Goal: Task Accomplishment & Management: Manage account settings

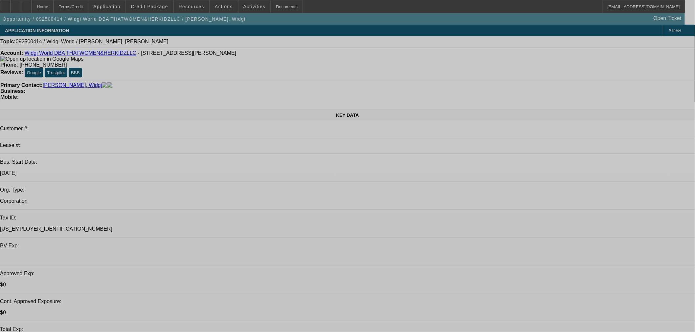
select select "0"
select select "2"
select select "0.1"
select select "4"
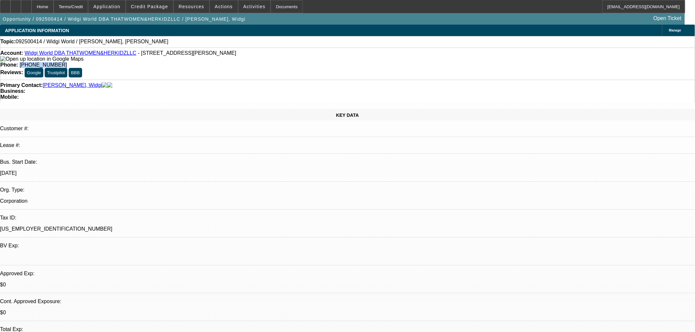
drag, startPoint x: 286, startPoint y: 55, endPoint x: 252, endPoint y: 61, distance: 34.3
click at [252, 61] on div "Account: Widgi World DBA THATWOMEN&HERKIDZLLC - 19046 Bruce B Downs Blvd 1048, …" at bounding box center [347, 64] width 695 height 32
copy span "(813) 734-3363"
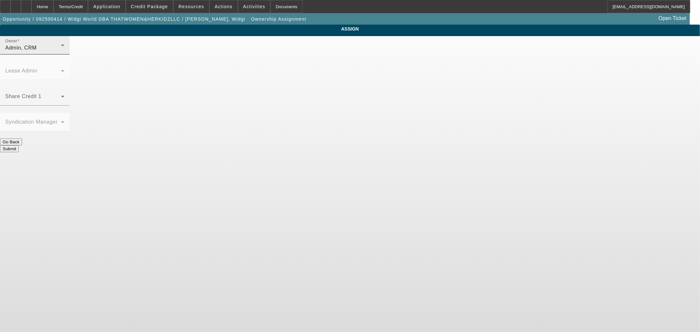
click at [64, 50] on div "Owner Admin, CRM" at bounding box center [34, 45] width 59 height 18
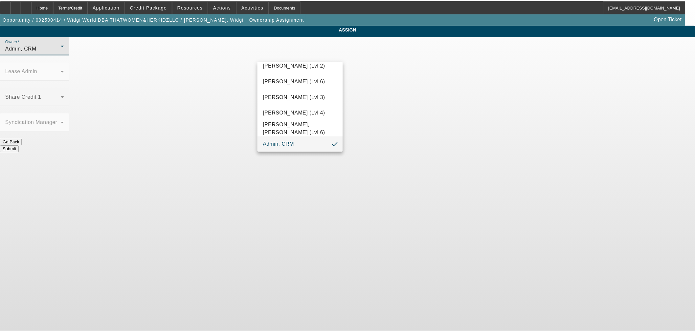
scroll to position [632, 0]
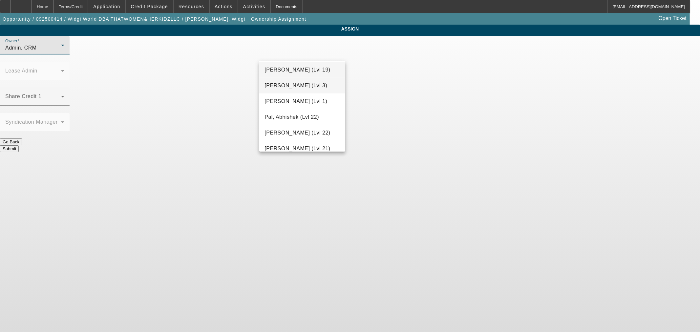
click at [304, 83] on span "Oliva, Nicholas (Lvl 3)" at bounding box center [296, 86] width 63 height 8
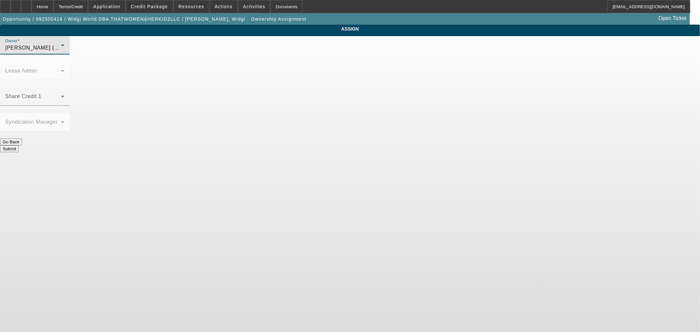
click at [19, 145] on button "Submit" at bounding box center [9, 148] width 19 height 7
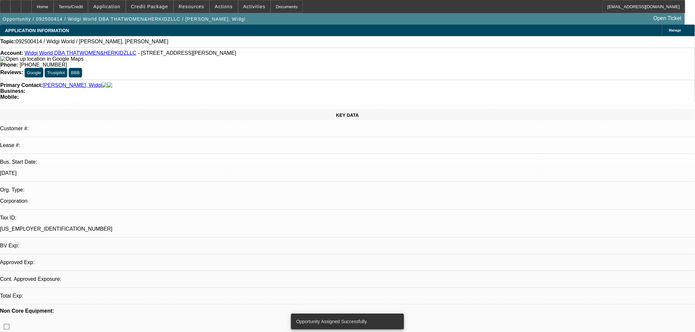
select select "0"
select select "2"
select select "0.1"
select select "4"
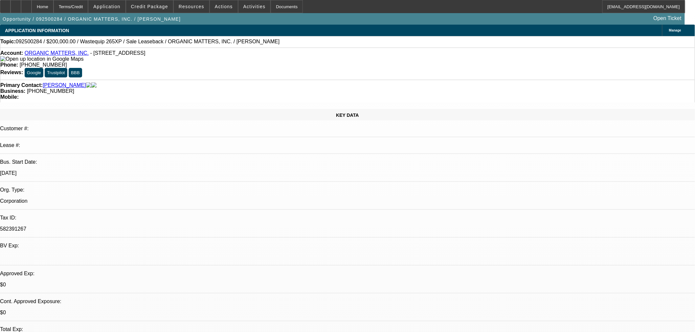
select select "0"
select select "2"
select select "0"
select select "6"
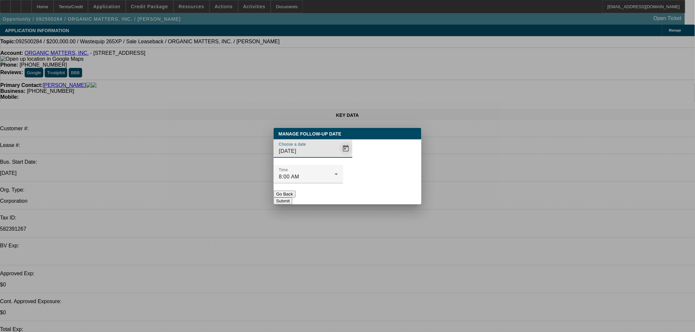
click at [338, 157] on span "Open calendar" at bounding box center [346, 149] width 16 height 16
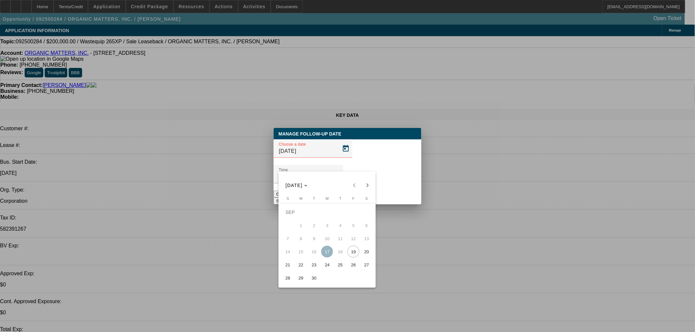
click at [304, 266] on span "22" at bounding box center [301, 265] width 12 height 12
type input "9/22/2025"
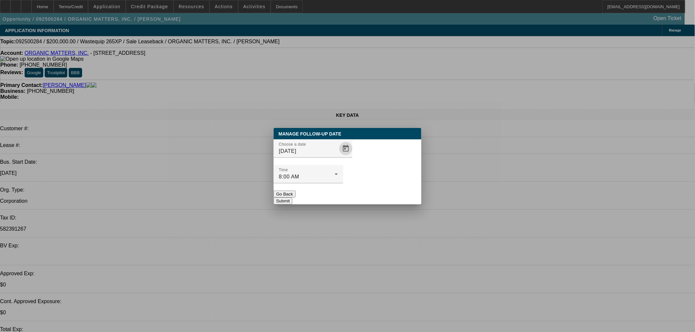
click at [292, 198] on button "Submit" at bounding box center [282, 201] width 19 height 7
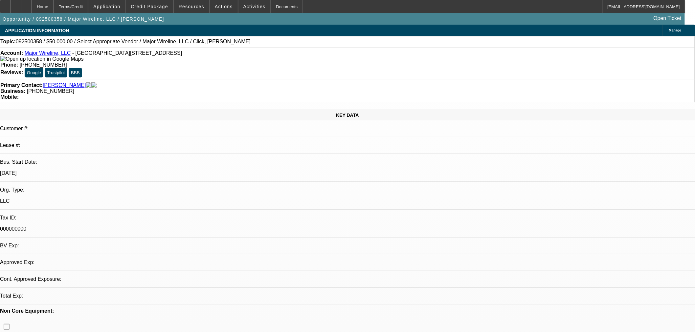
select select "0"
select select "2"
select select "0.1"
select select "4"
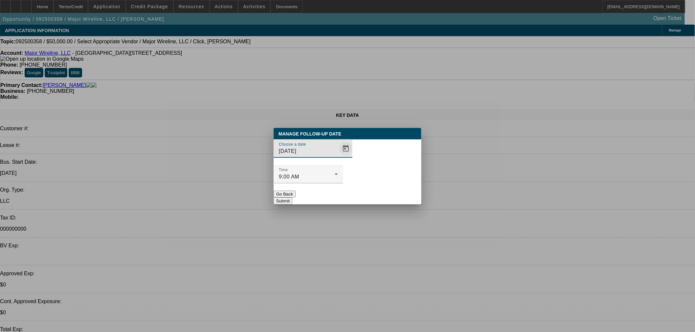
click at [338, 157] on span "Open calendar" at bounding box center [346, 149] width 16 height 16
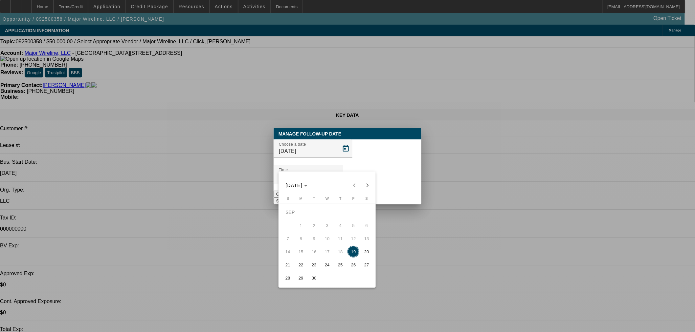
click at [345, 268] on span "25" at bounding box center [340, 265] width 12 height 12
type input "[DATE]"
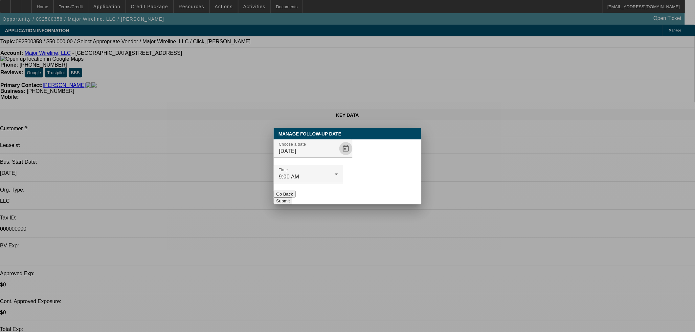
click at [292, 198] on button "Submit" at bounding box center [282, 201] width 19 height 7
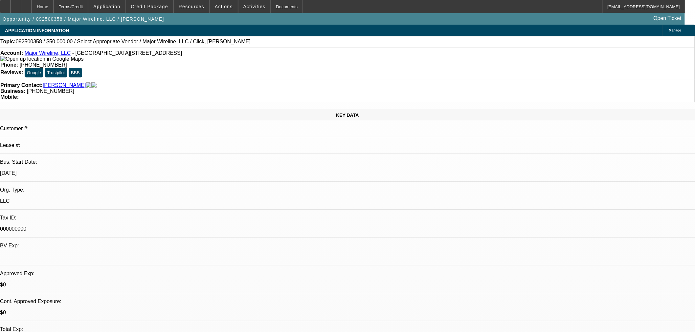
radio input "true"
type textarea "Close out in a week if no update."
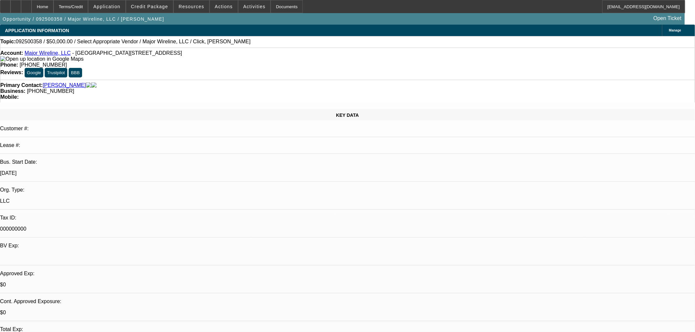
radio input "true"
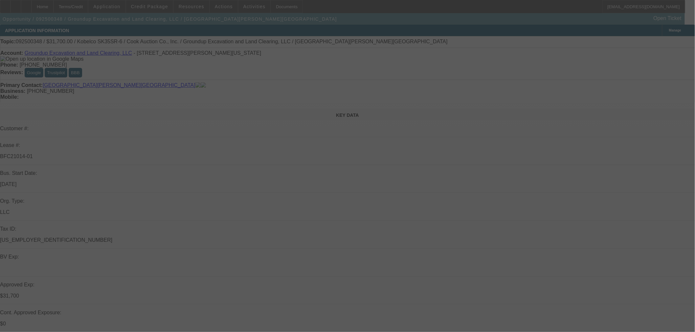
select select "0"
select select "2"
select select "0"
select select "6"
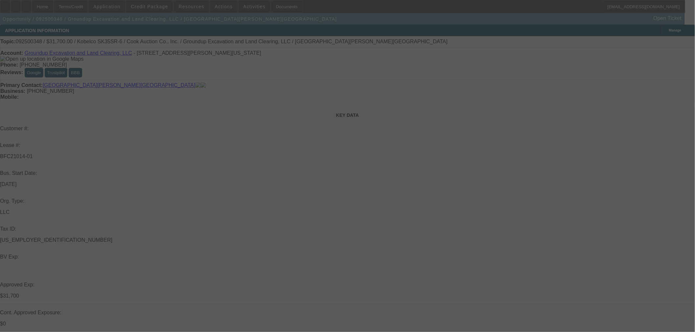
select select "0"
select select "2"
select select "0"
select select "6"
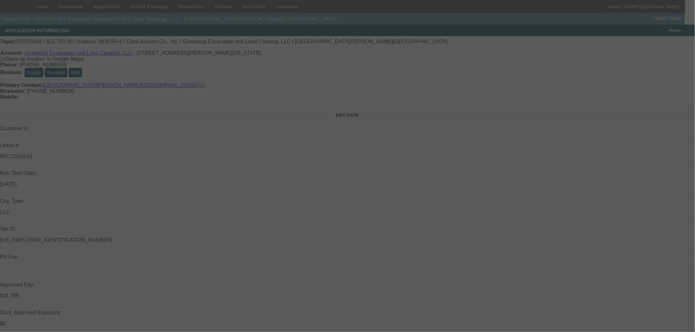
select select "0"
select select "2"
select select "0"
select select "6"
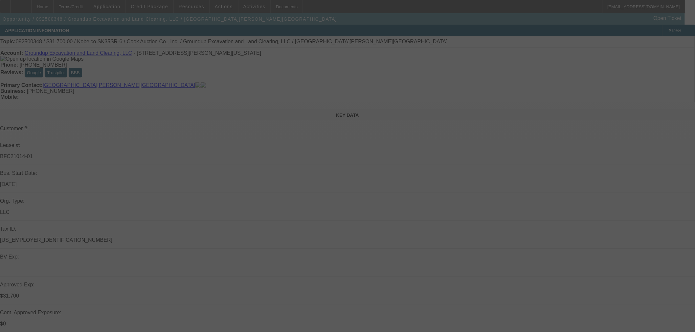
select select "0"
select select "2"
select select "0"
select select "6"
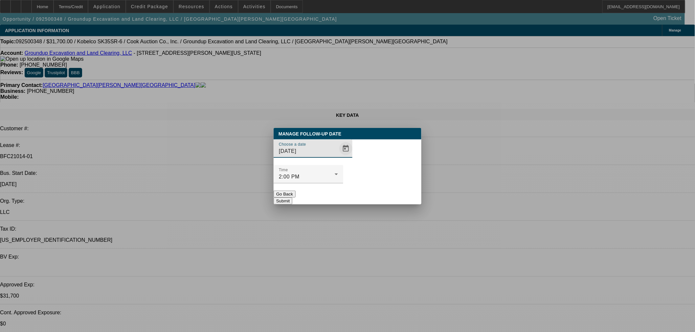
click at [338, 157] on span "Open calendar" at bounding box center [346, 149] width 16 height 16
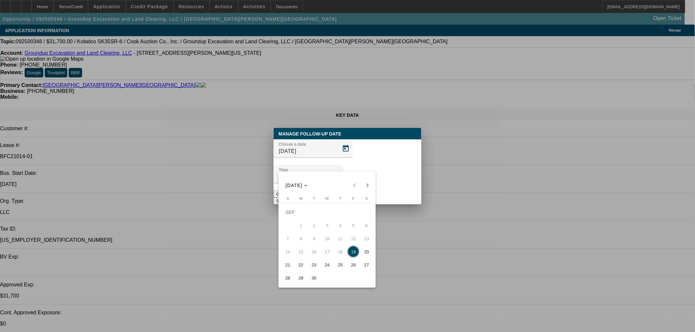
click at [303, 264] on span "22" at bounding box center [301, 265] width 12 height 12
type input "9/22/2025"
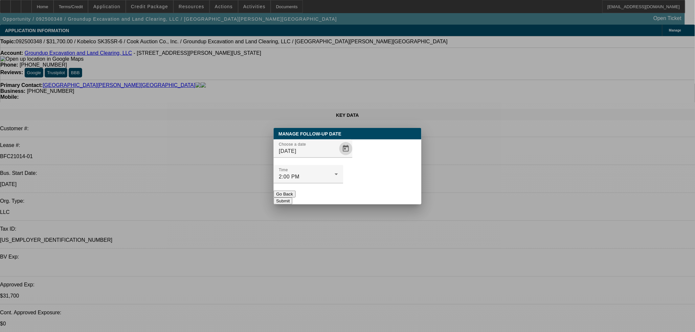
click at [292, 198] on button "Submit" at bounding box center [282, 201] width 19 height 7
